Goal: Find specific page/section: Find specific page/section

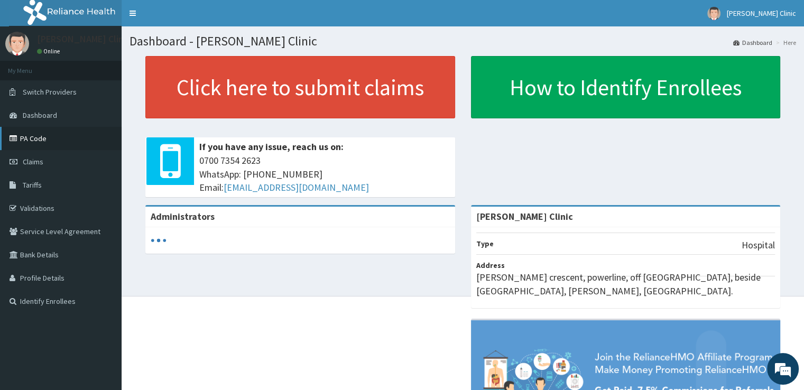
click at [79, 141] on link "PA Code" at bounding box center [61, 138] width 122 height 23
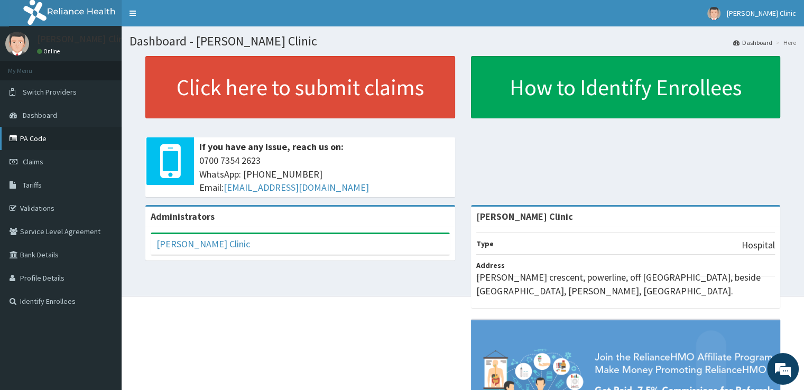
click at [38, 147] on link "PA Code" at bounding box center [61, 138] width 122 height 23
